Goal: Information Seeking & Learning: Learn about a topic

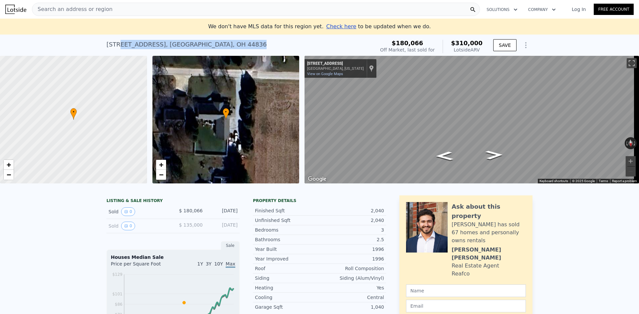
drag, startPoint x: 116, startPoint y: 44, endPoint x: 219, endPoint y: 45, distance: 103.1
click at [219, 45] on div "[STREET_ADDRESS] Sold [DATE] for $180,066 (~ARV $310k )" at bounding box center [238, 46] width 265 height 19
copy div "[GEOGRAPHIC_DATA]"
click at [91, 9] on span "Search an address or region" at bounding box center [72, 9] width 80 height 8
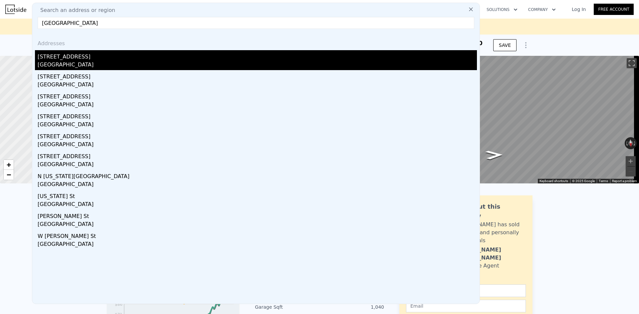
type input "[GEOGRAPHIC_DATA]"
drag, startPoint x: 61, startPoint y: 62, endPoint x: 47, endPoint y: 60, distance: 14.2
click at [47, 60] on div "[STREET_ADDRESS]" at bounding box center [257, 55] width 439 height 11
type input "3"
type input "4"
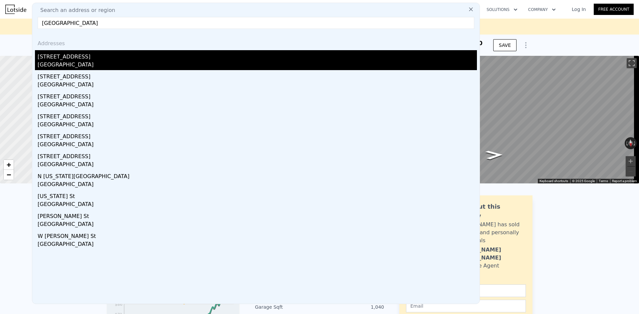
type input "1222"
type input "1664"
type input "6499"
type input "14000"
type input "$ 162,000"
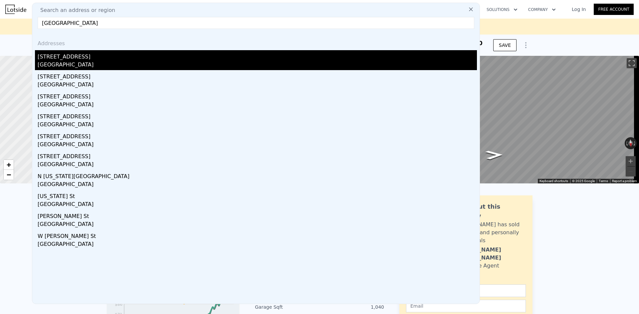
type input "5"
type input "$ 61,422"
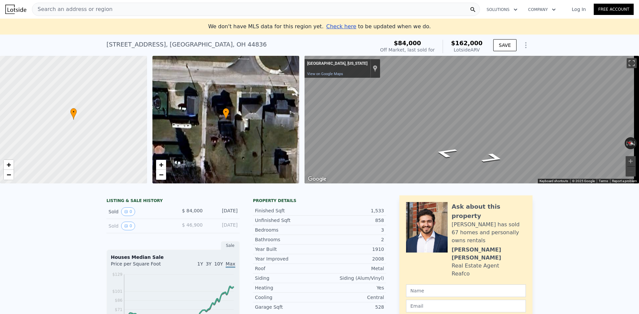
click at [97, 8] on span "Search an address or region" at bounding box center [72, 9] width 80 height 8
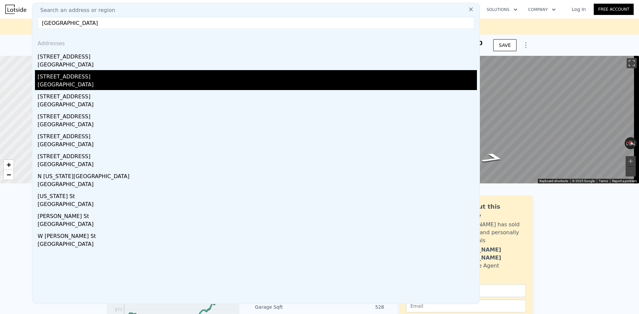
type input "[GEOGRAPHIC_DATA]"
click at [85, 77] on div "[STREET_ADDRESS]" at bounding box center [257, 75] width 439 height 11
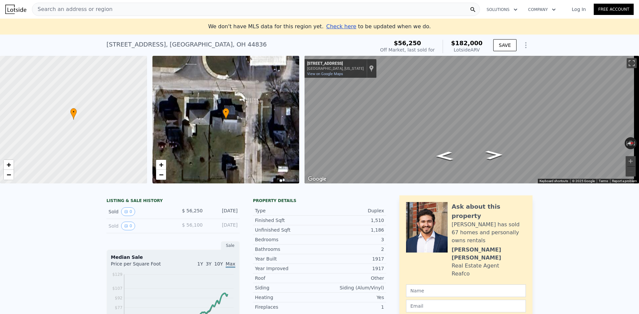
click at [105, 10] on div "Search an address or region" at bounding box center [256, 9] width 448 height 13
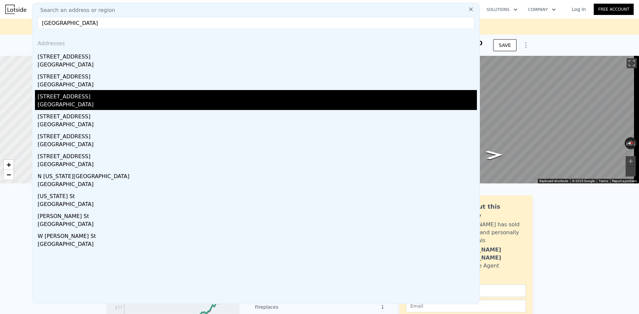
type input "[GEOGRAPHIC_DATA]"
click at [63, 103] on div "[GEOGRAPHIC_DATA]" at bounding box center [257, 105] width 439 height 9
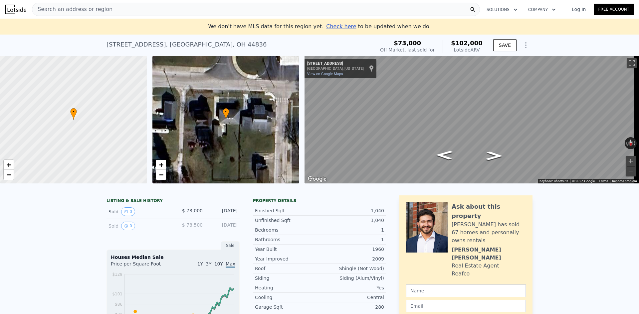
click at [102, 9] on span "Search an address or region" at bounding box center [72, 9] width 80 height 8
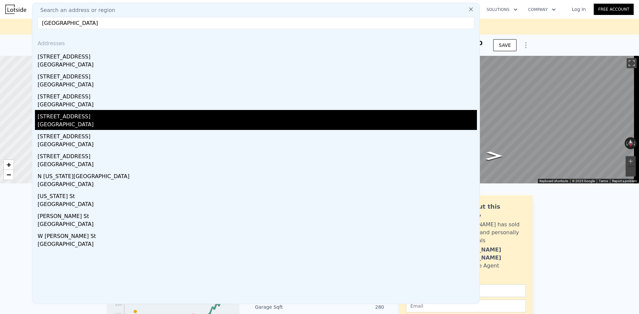
type input "[GEOGRAPHIC_DATA]"
click at [64, 121] on div "[GEOGRAPHIC_DATA]" at bounding box center [257, 125] width 439 height 9
type input "3"
type input "1638"
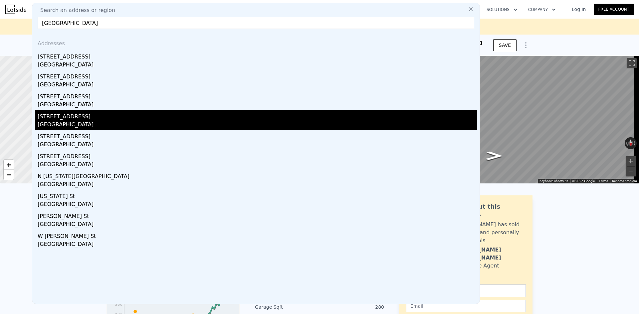
type input "1778"
type input "12602"
type input "76230"
type input "$ 310,000"
type input "$ 100,769"
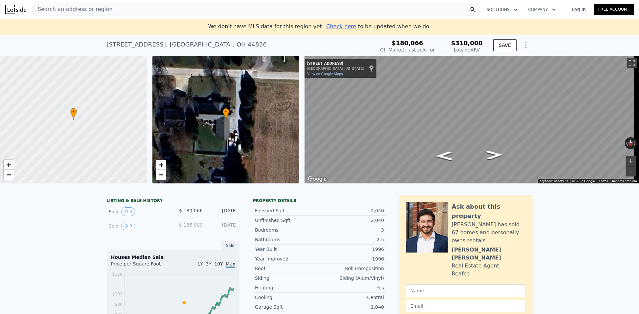
click at [70, 11] on span "Search an address or region" at bounding box center [72, 9] width 80 height 8
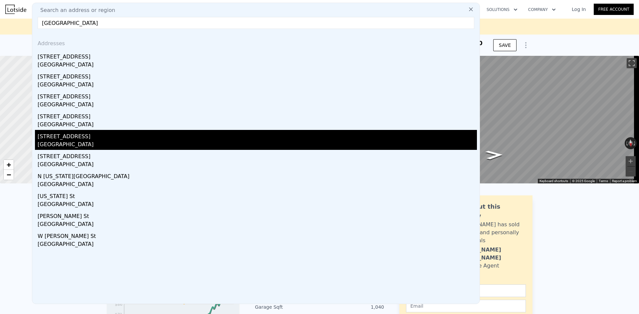
type input "[GEOGRAPHIC_DATA]"
click at [74, 144] on div "[GEOGRAPHIC_DATA]" at bounding box center [257, 145] width 439 height 9
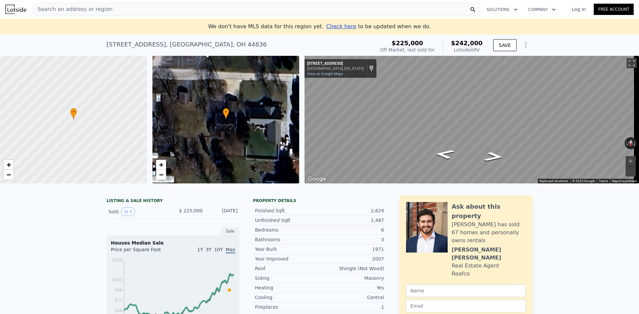
click at [108, 12] on div "Search an address or region" at bounding box center [256, 9] width 448 height 13
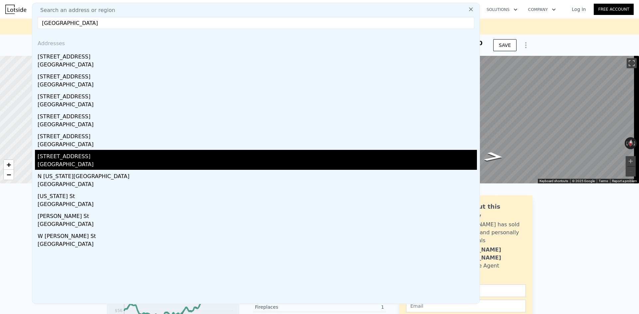
type input "[GEOGRAPHIC_DATA]"
click at [49, 163] on div "[GEOGRAPHIC_DATA]" at bounding box center [257, 165] width 439 height 9
type input "2"
type input "3"
type input "1.5"
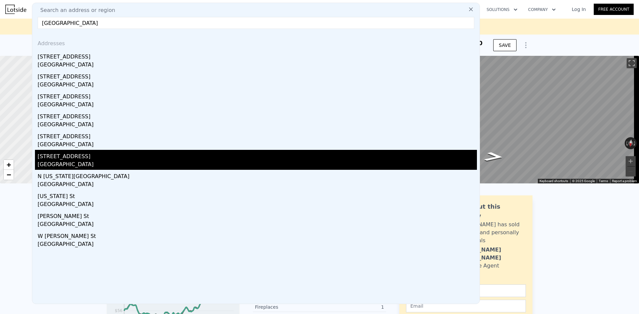
type input "2"
type input "1756"
type input "1778"
type input "75664"
type input "76230"
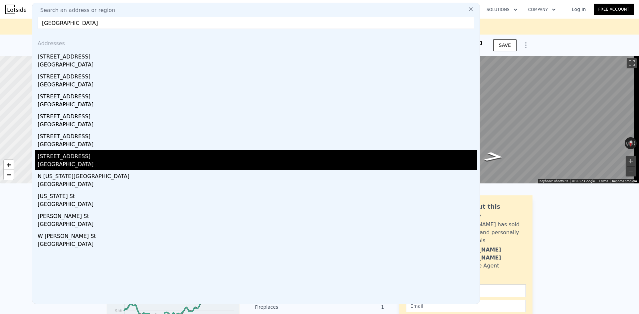
type input "$ 249,000"
type input "$ 6,638"
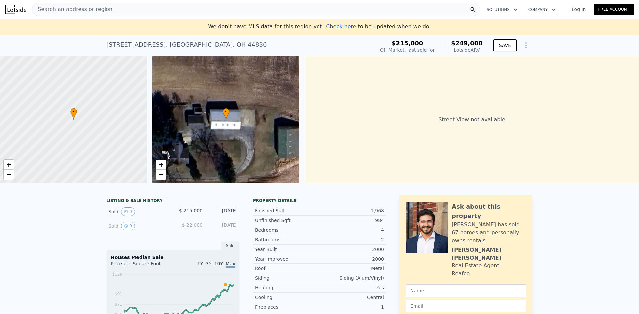
click at [74, 7] on span "Search an address or region" at bounding box center [72, 9] width 80 height 8
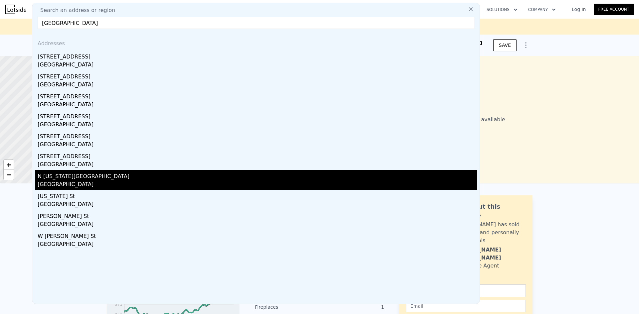
type input "[GEOGRAPHIC_DATA]"
click at [71, 175] on div "N [US_STATE][GEOGRAPHIC_DATA]" at bounding box center [257, 175] width 439 height 11
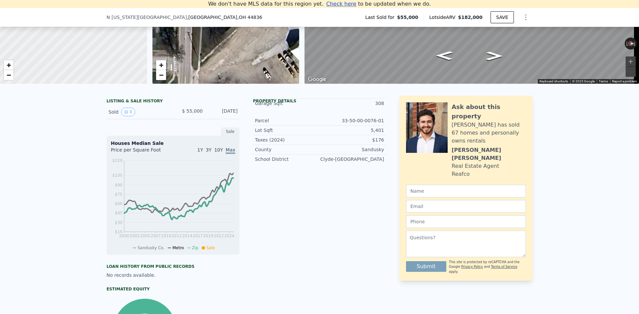
scroll to position [8, 0]
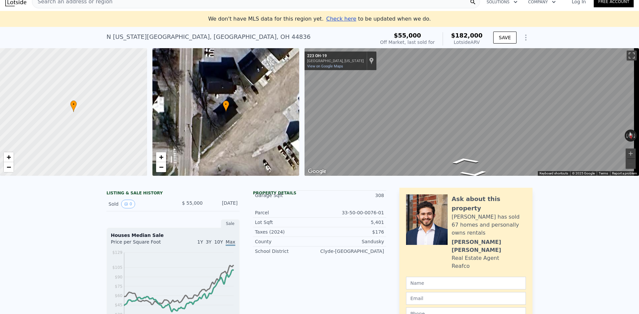
click at [237, 140] on div "• + − • + − ← Move left → Move right ↑ Move up ↓ Move down + Zoom in - Zoom out…" at bounding box center [319, 112] width 639 height 128
click at [230, 131] on div "• + − • + − ← Move left → Move right ↑ Move up ↓ Move down + Zoom in - Zoom out…" at bounding box center [319, 112] width 639 height 128
click at [254, 136] on div "• + − • + − ← Move left → Move right ↑ Move up ↓ Move down + Zoom in - Zoom out…" at bounding box center [319, 112] width 639 height 128
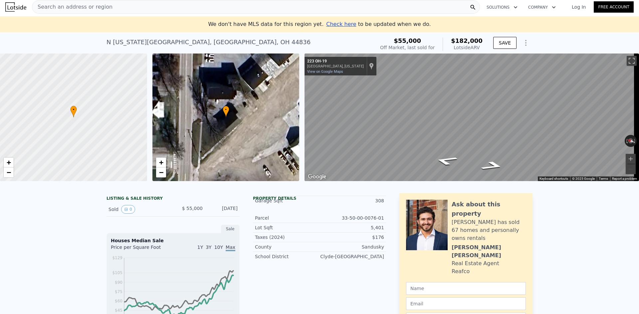
scroll to position [0, 0]
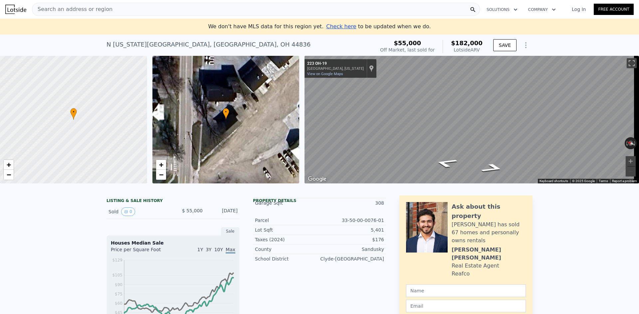
click at [72, 7] on span "Search an address or region" at bounding box center [72, 9] width 80 height 8
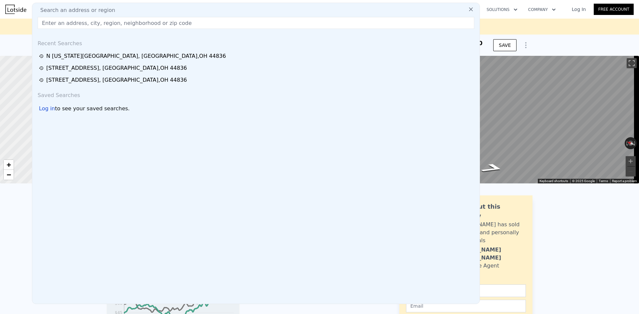
type input "[GEOGRAPHIC_DATA]"
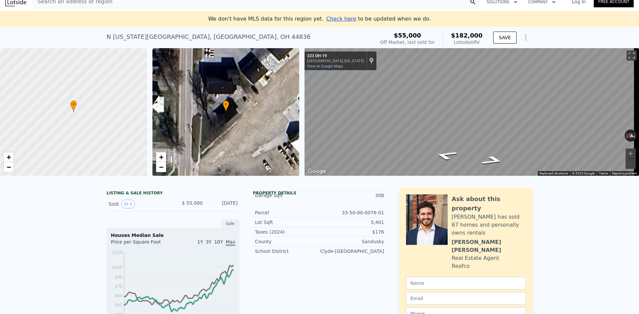
scroll to position [2, 0]
